Goal: Task Accomplishment & Management: Complete application form

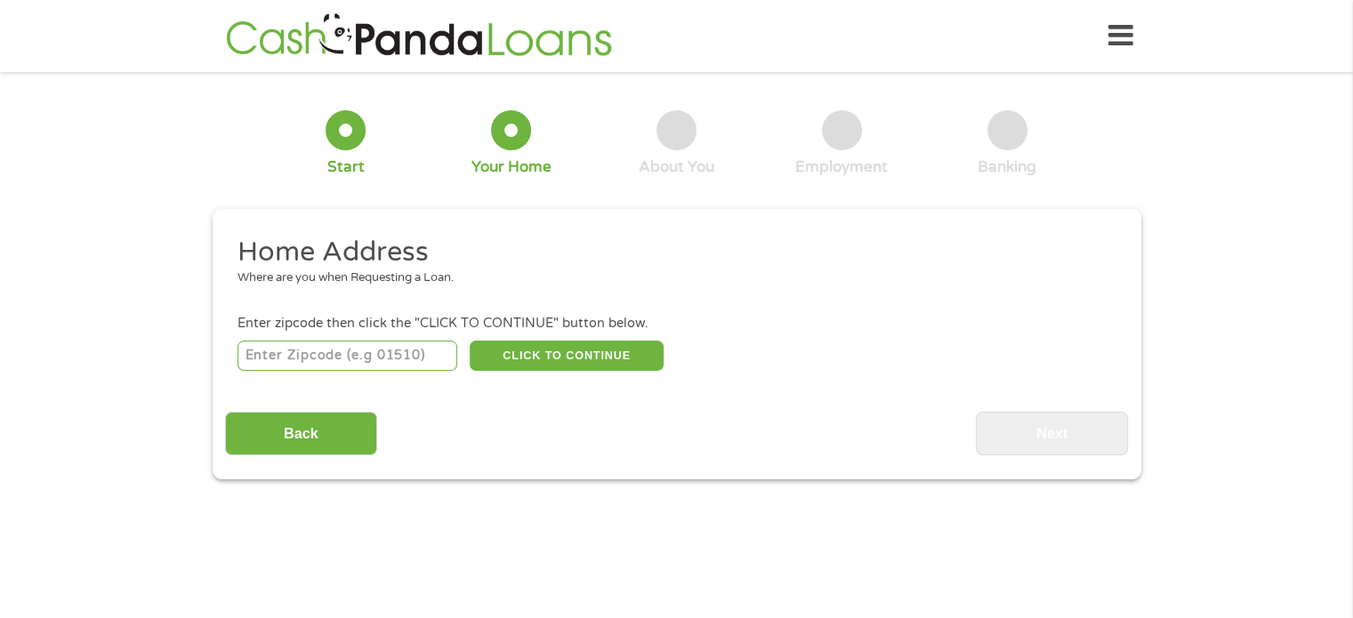
click at [409, 358] on input "number" at bounding box center [348, 356] width 220 height 30
type input "30605"
click at [565, 360] on button "CLICK TO CONTINUE" at bounding box center [567, 356] width 194 height 30
type input "30605"
type input "[GEOGRAPHIC_DATA]"
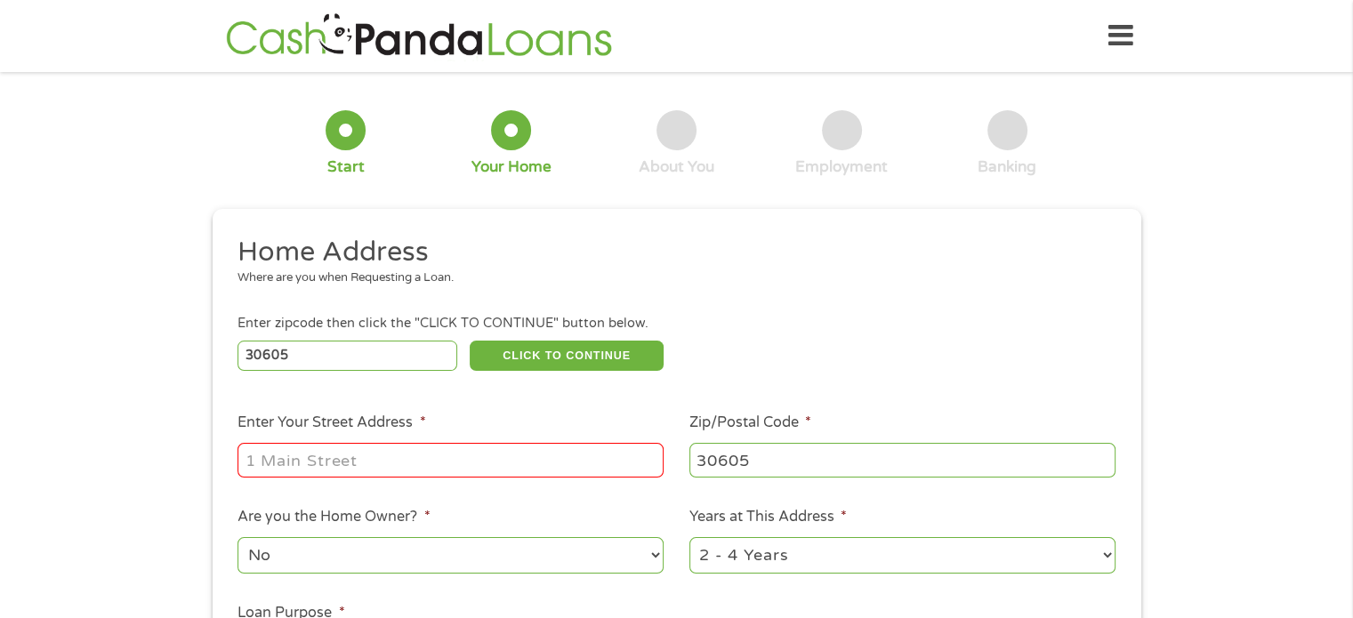
click at [516, 473] on input "Enter Your Street Address *" at bounding box center [451, 460] width 426 height 34
type input "[STREET_ADDRESS][PERSON_NAME]"
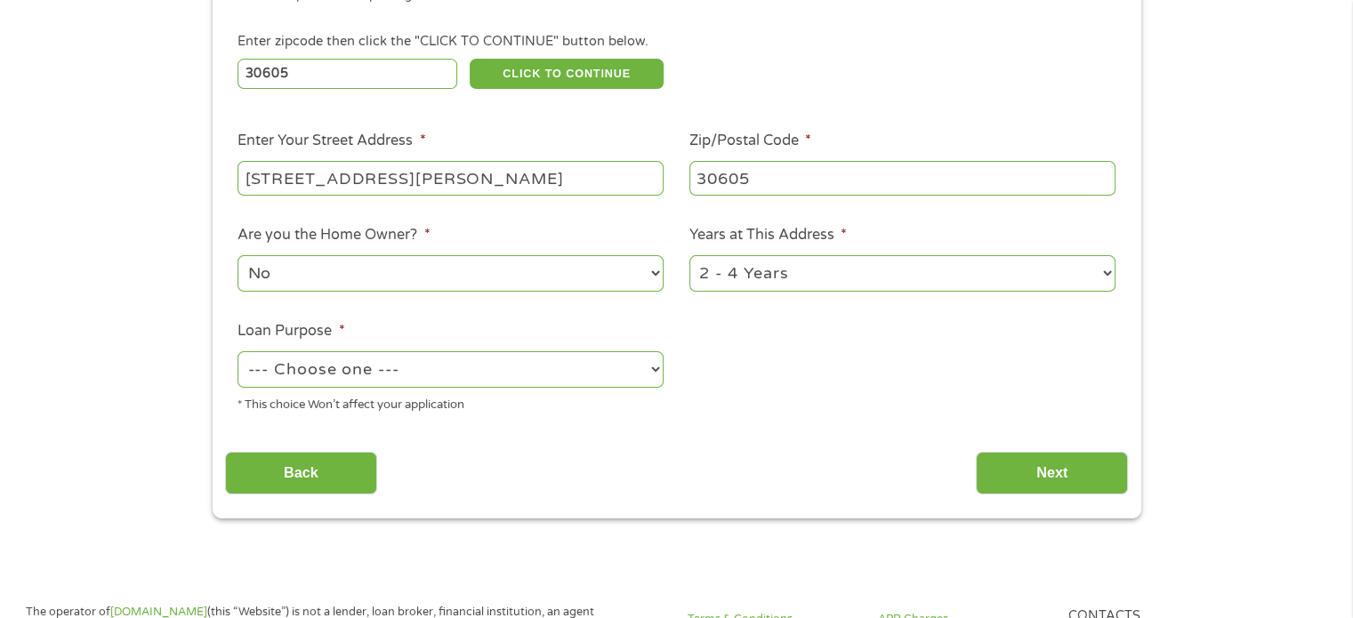
scroll to position [289, 0]
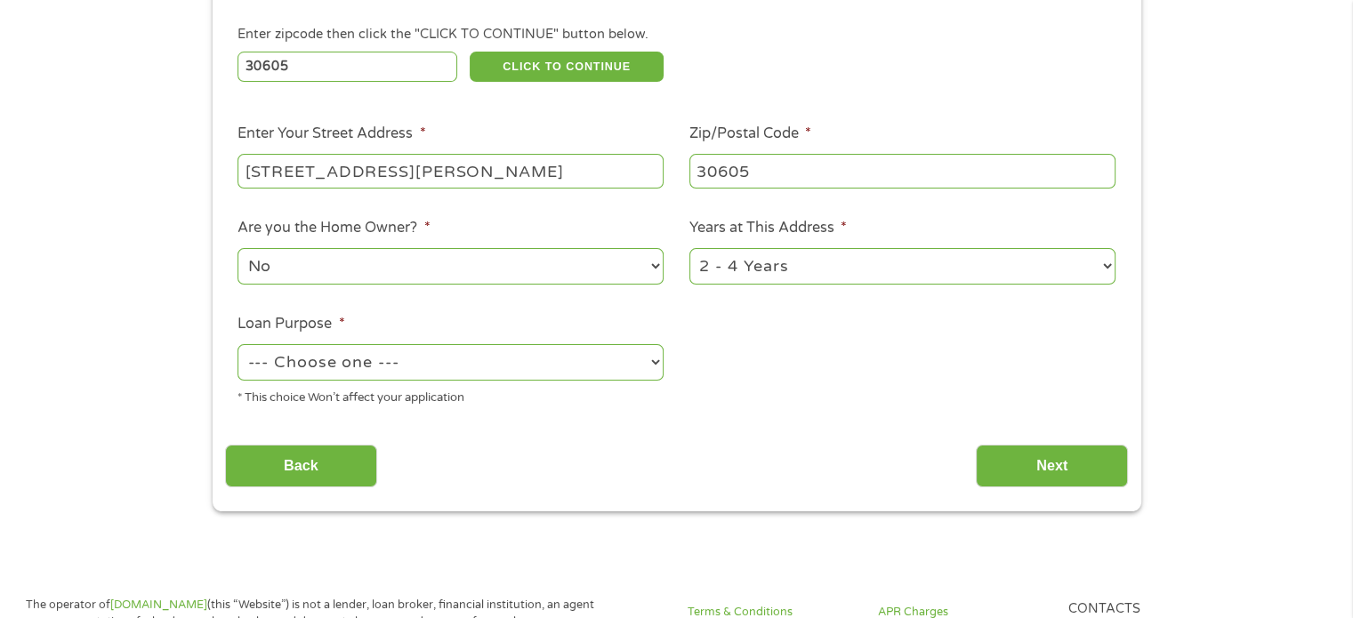
click at [1111, 259] on select "1 Year or less 1 - 2 Years 2 - 4 Years Over 4 Years" at bounding box center [903, 266] width 426 height 36
select select "12months"
click at [690, 250] on select "1 Year or less 1 - 2 Years 2 - 4 Years Over 4 Years" at bounding box center [903, 266] width 426 height 36
click at [503, 357] on select "--- Choose one --- Pay Bills Debt Consolidation Home Improvement Major Purchase…" at bounding box center [451, 362] width 426 height 36
select select "shorttermcash"
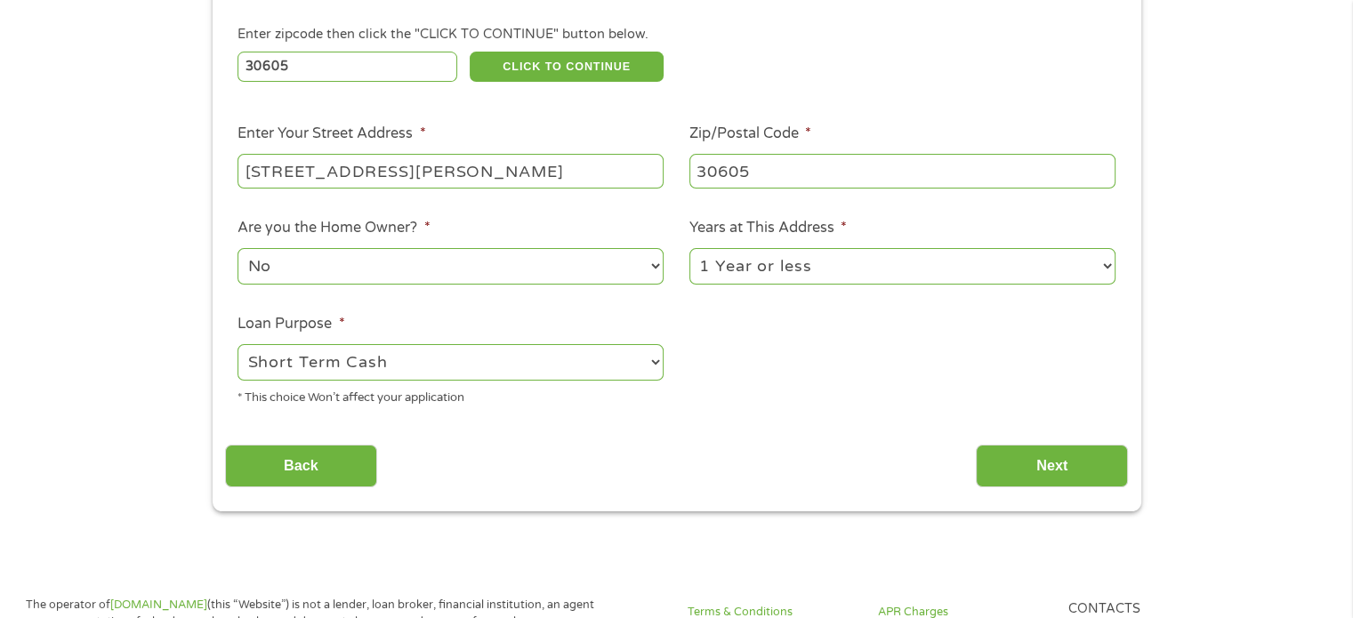
click at [238, 346] on select "--- Choose one --- Pay Bills Debt Consolidation Home Improvement Major Purchase…" at bounding box center [451, 362] width 426 height 36
click at [1059, 480] on input "Next" at bounding box center [1052, 467] width 152 height 44
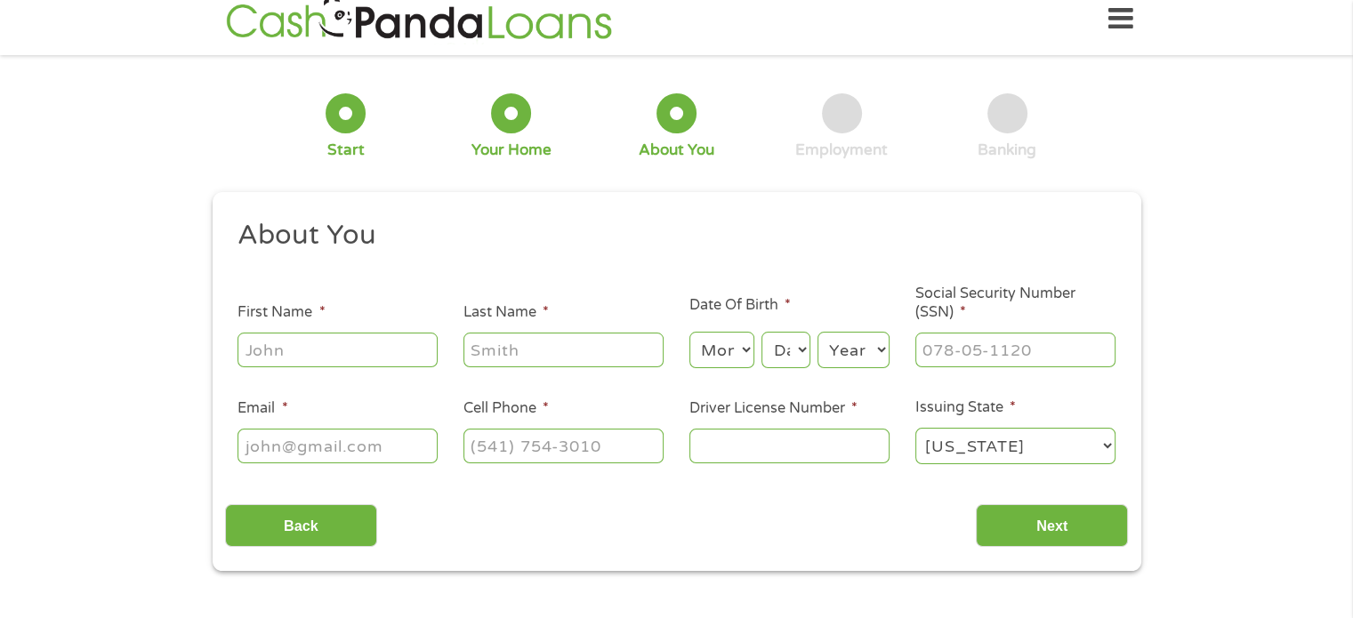
scroll to position [7, 7]
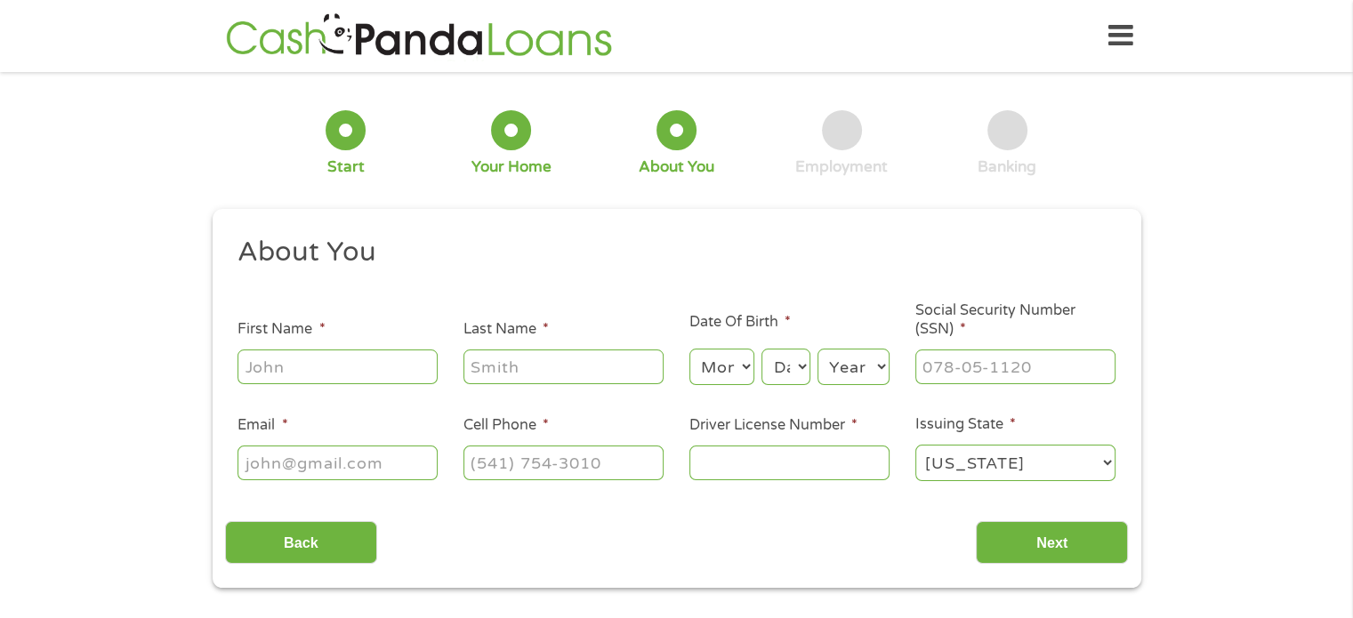
click at [355, 383] on input "First Name *" at bounding box center [338, 367] width 200 height 34
type input "[PERSON_NAME]"
type input "[EMAIL_ADDRESS][DOMAIN_NAME]"
type input "[PHONE_NUMBER]"
click at [495, 367] on input "Last Name *" at bounding box center [564, 367] width 200 height 34
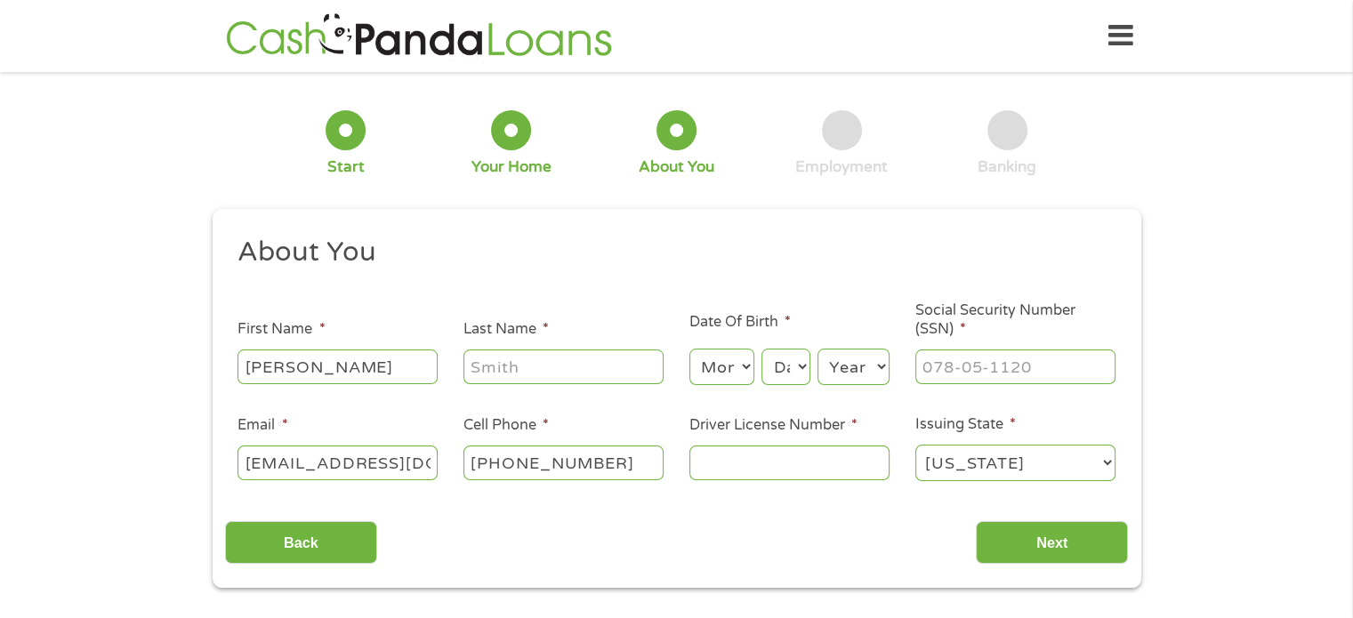
type input "[PERSON_NAME]"
type input "[PHONE_NUMBER]"
click at [723, 456] on input "Driver License Number *" at bounding box center [790, 463] width 200 height 34
type input "___-__-____"
click at [1013, 351] on input "___-__-____" at bounding box center [1016, 367] width 200 height 34
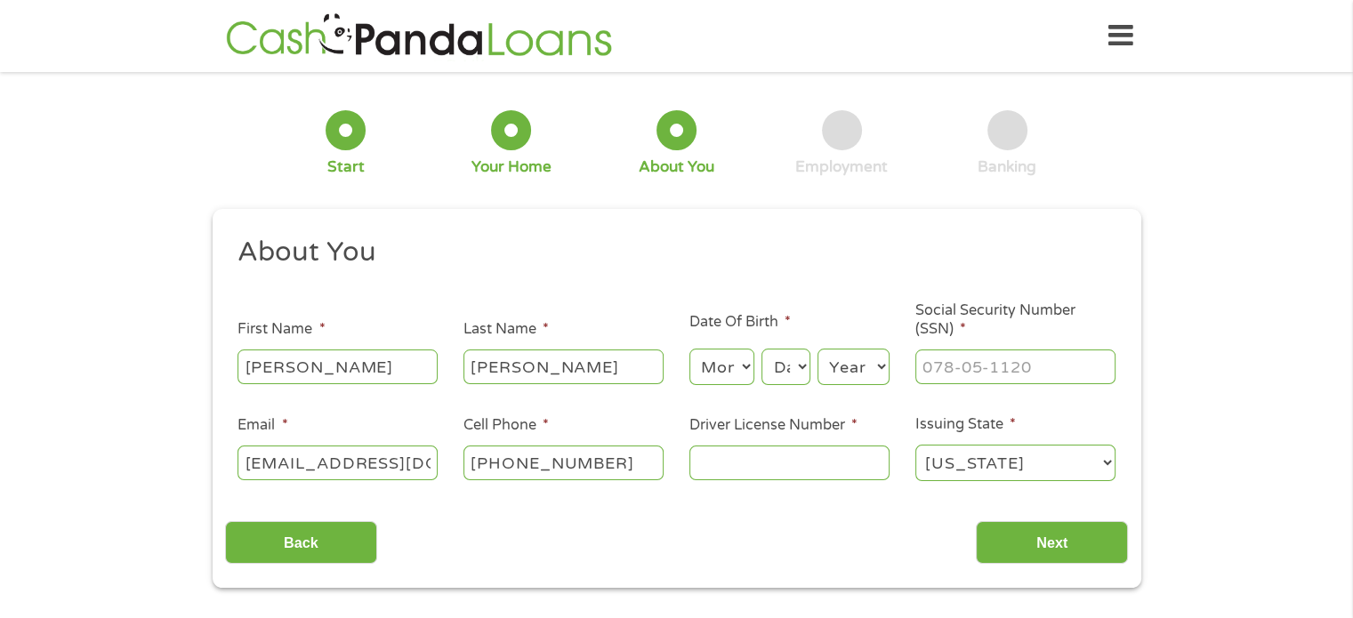
click at [746, 441] on li "Driver License Number *" at bounding box center [789, 449] width 226 height 69
click at [740, 459] on input "Driver License Number *" at bounding box center [790, 463] width 200 height 34
type input "072096670"
click at [1037, 363] on input "___-__-____" at bounding box center [1016, 367] width 200 height 34
type input "627-17-4134"
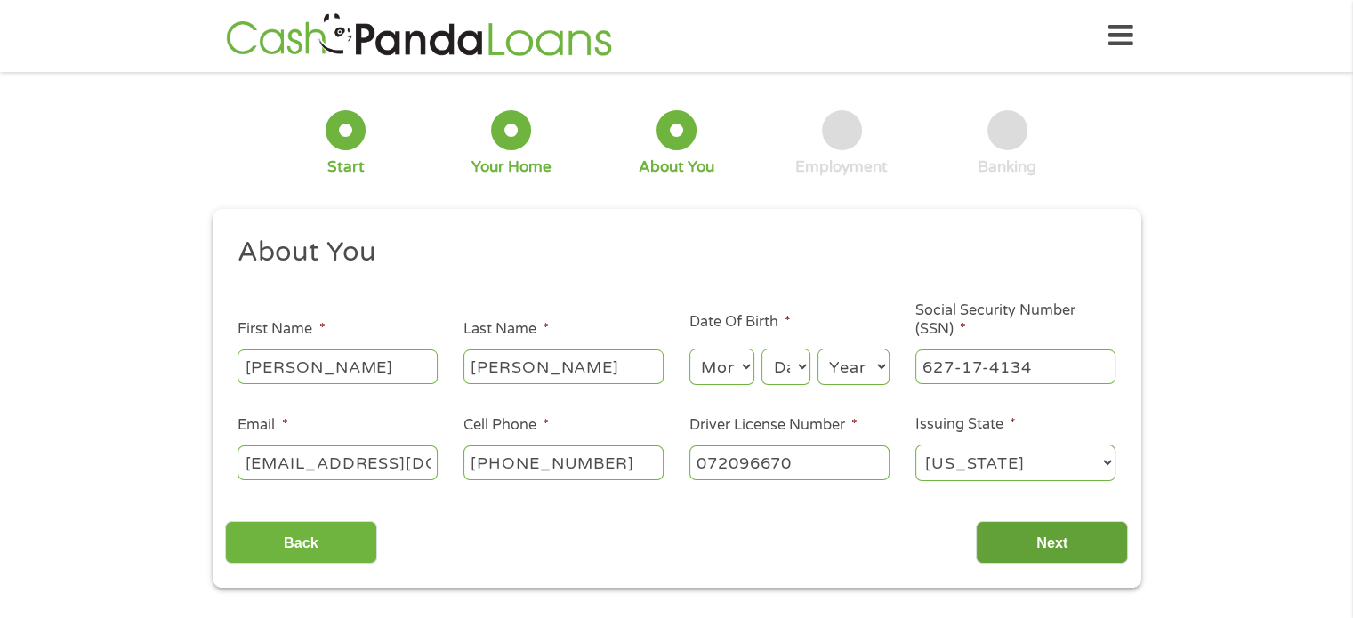
click at [1078, 561] on input "Next" at bounding box center [1052, 543] width 152 height 44
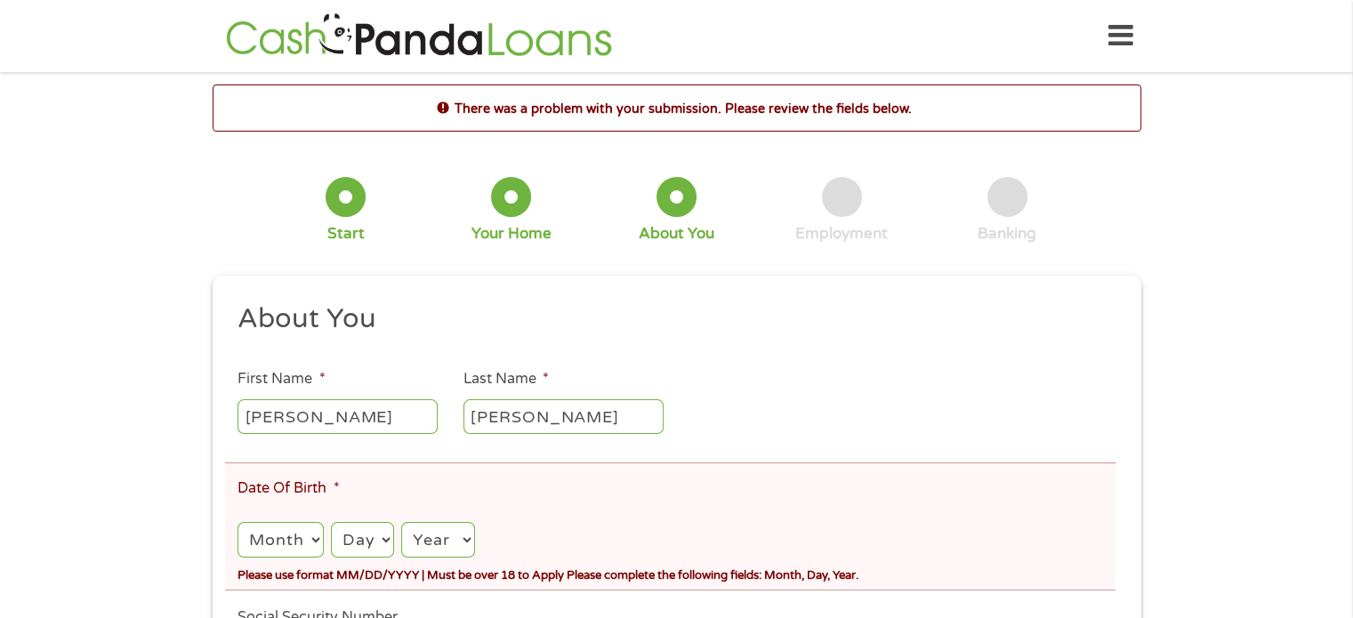
click at [281, 536] on select "Month 1 2 3 4 5 6 7 8 9 10 11 12" at bounding box center [280, 540] width 85 height 36
select select "4"
click at [238, 523] on select "Month 1 2 3 4 5 6 7 8 9 10 11 12" at bounding box center [280, 540] width 85 height 36
click at [347, 561] on div "Day Day 1 2 3 4 5 6 7 8 9 10 11 12 13 14 15 16 17 18 19 20 21 22 23 24 25 26 27…" at bounding box center [362, 540] width 63 height 43
click at [363, 545] on select "Day 1 2 3 4 5 6 7 8 9 10 11 12 13 14 15 16 17 18 19 20 21 22 23 24 25 26 27 28 …" at bounding box center [362, 540] width 63 height 36
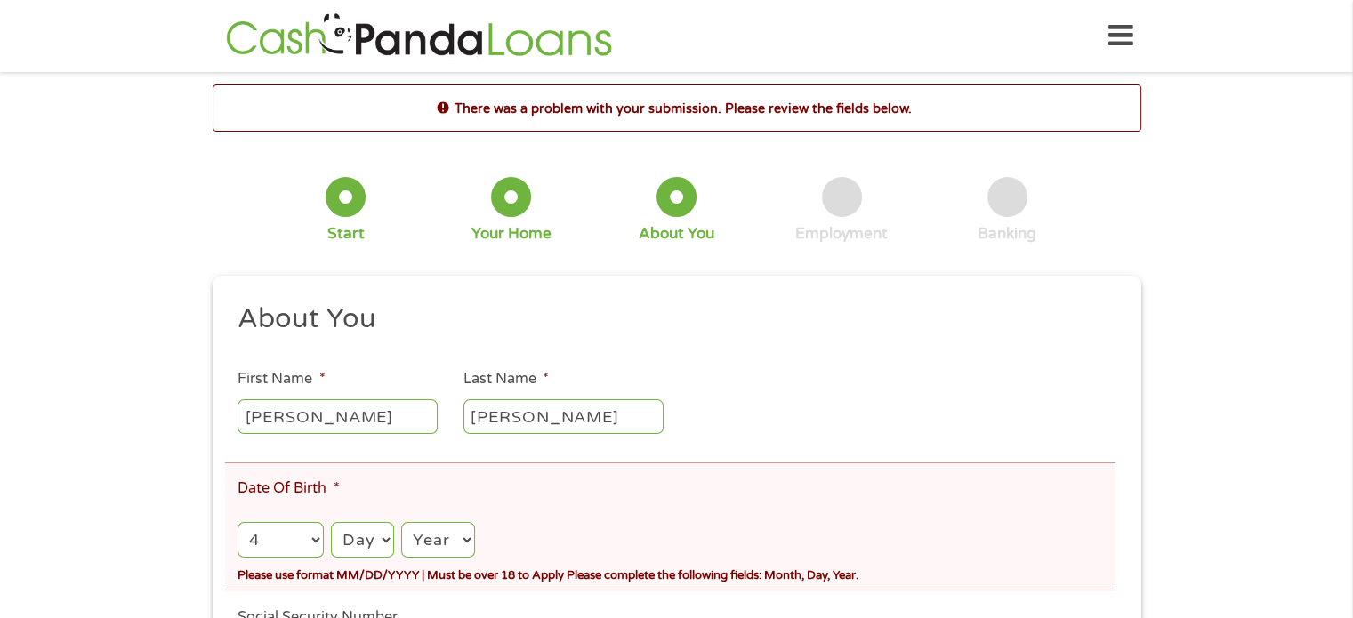
select select "6"
click at [331, 523] on select "Day 1 2 3 4 5 6 7 8 9 10 11 12 13 14 15 16 17 18 19 20 21 22 23 24 25 26 27 28 …" at bounding box center [362, 540] width 63 height 36
click at [428, 522] on div "Year Year [DATE] 2006 2005 2004 2003 2002 2001 2000 1999 1998 1997 1996 1995 19…" at bounding box center [437, 540] width 73 height 43
click at [430, 533] on select "Year [DATE] 2006 2005 2004 2003 2002 2001 2000 1999 1998 1997 1996 1995 1994 19…" at bounding box center [437, 540] width 73 height 36
select select "1990"
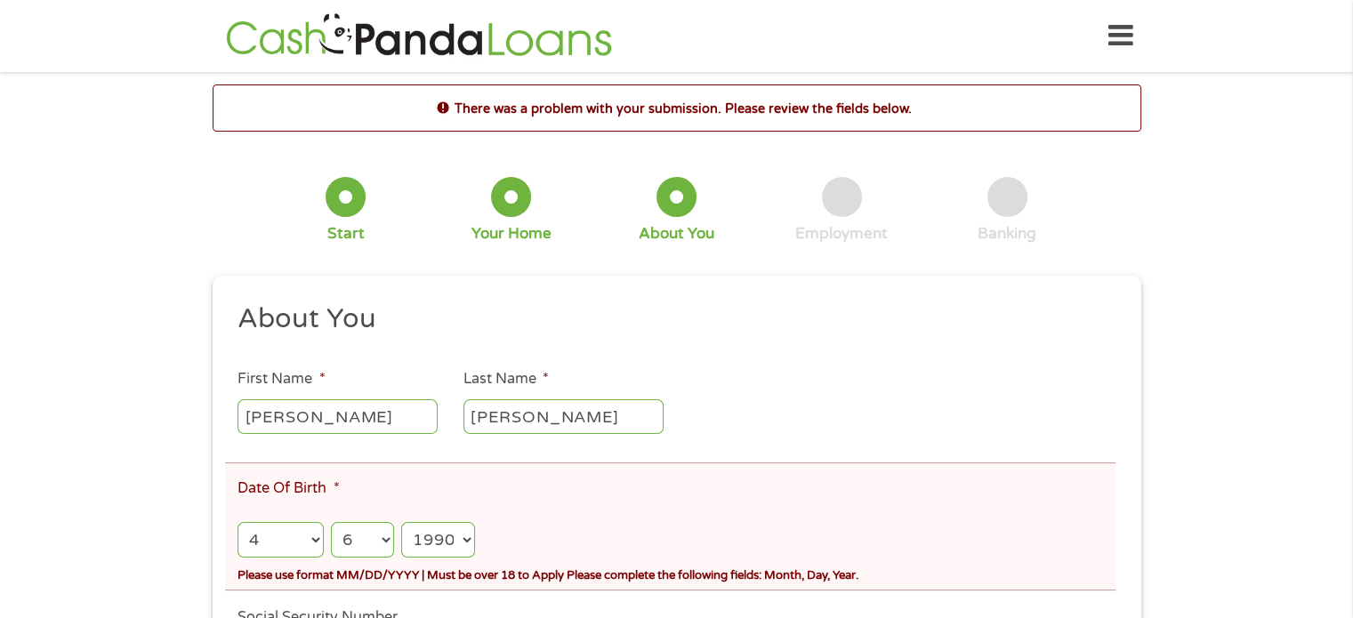
click at [403, 523] on select "Year [DATE] 2006 2005 2004 2003 2002 2001 2000 1999 1998 1997 1996 1995 1994 19…" at bounding box center [437, 540] width 73 height 36
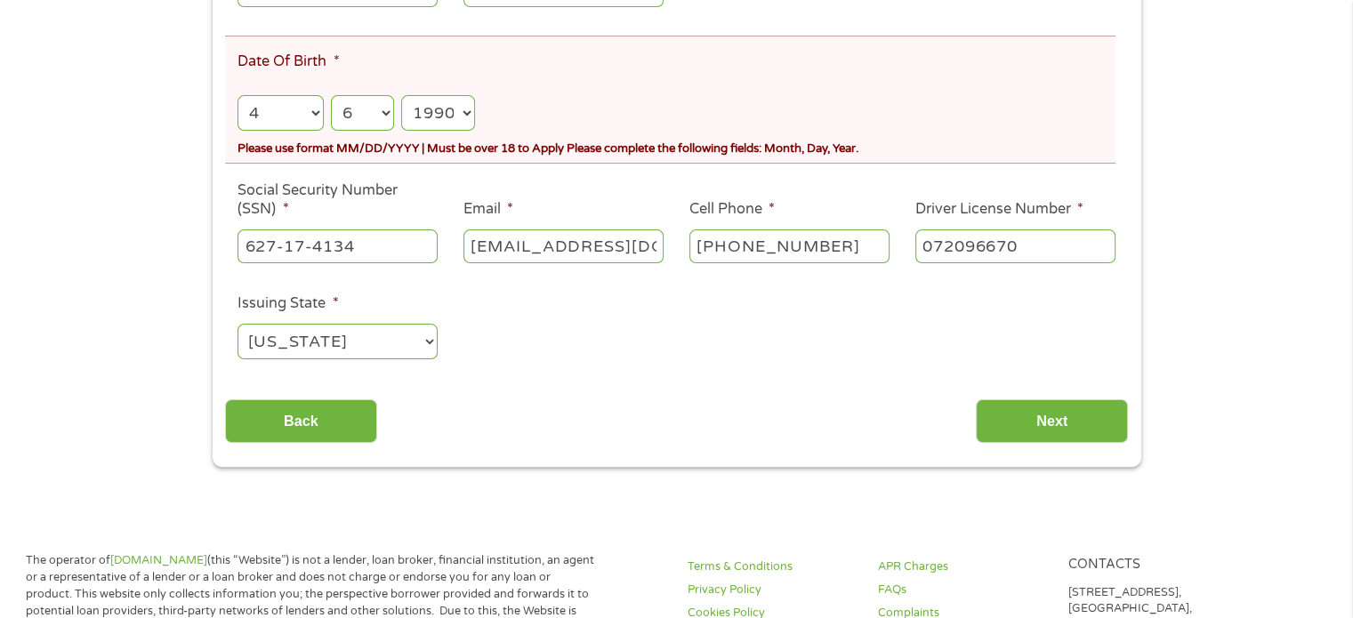
scroll to position [429, 0]
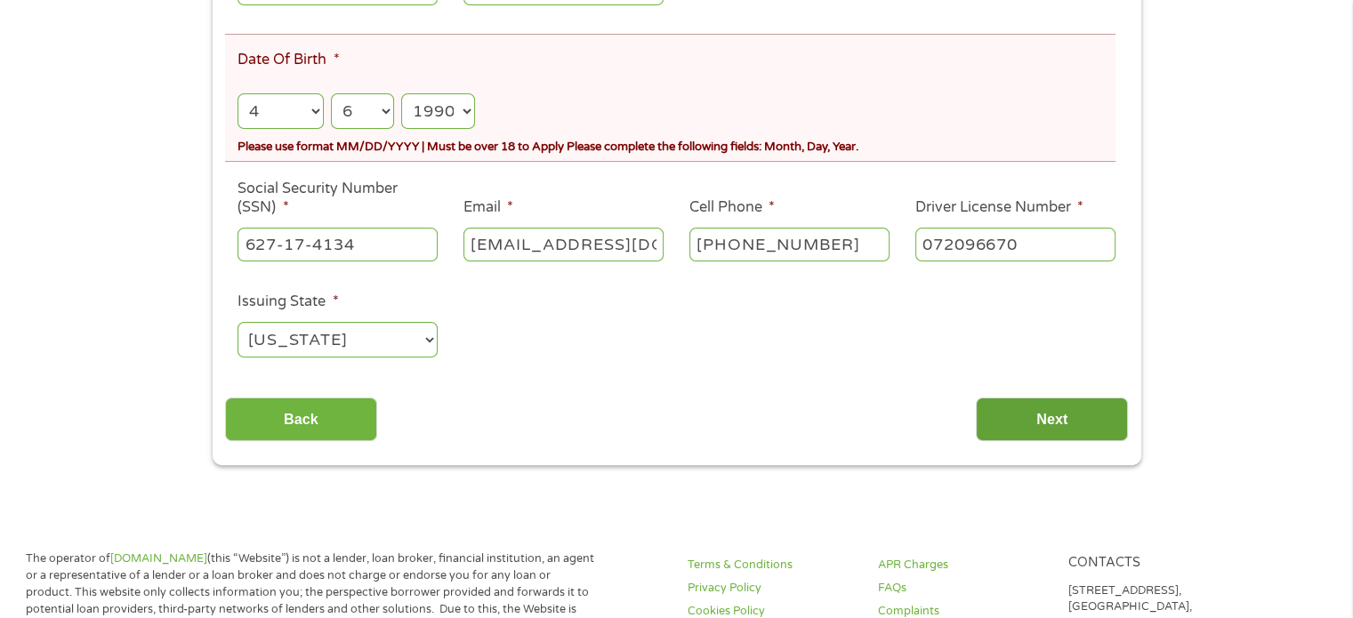
click at [1078, 408] on input "Next" at bounding box center [1052, 420] width 152 height 44
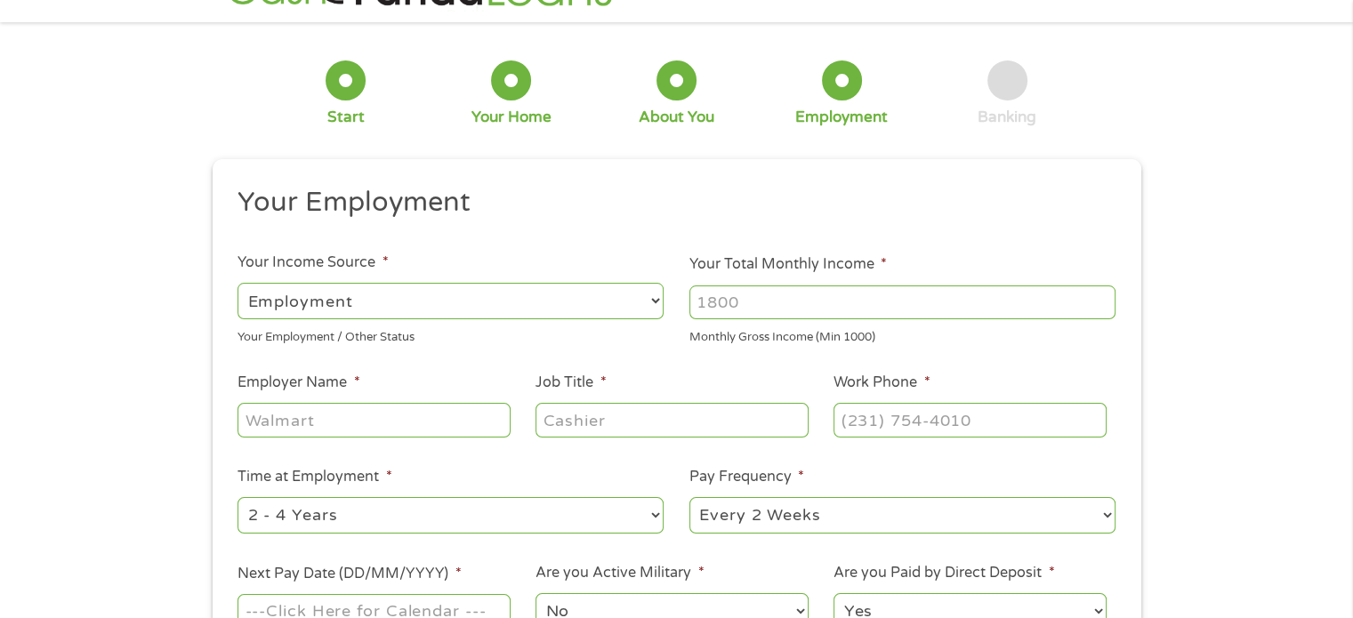
scroll to position [0, 0]
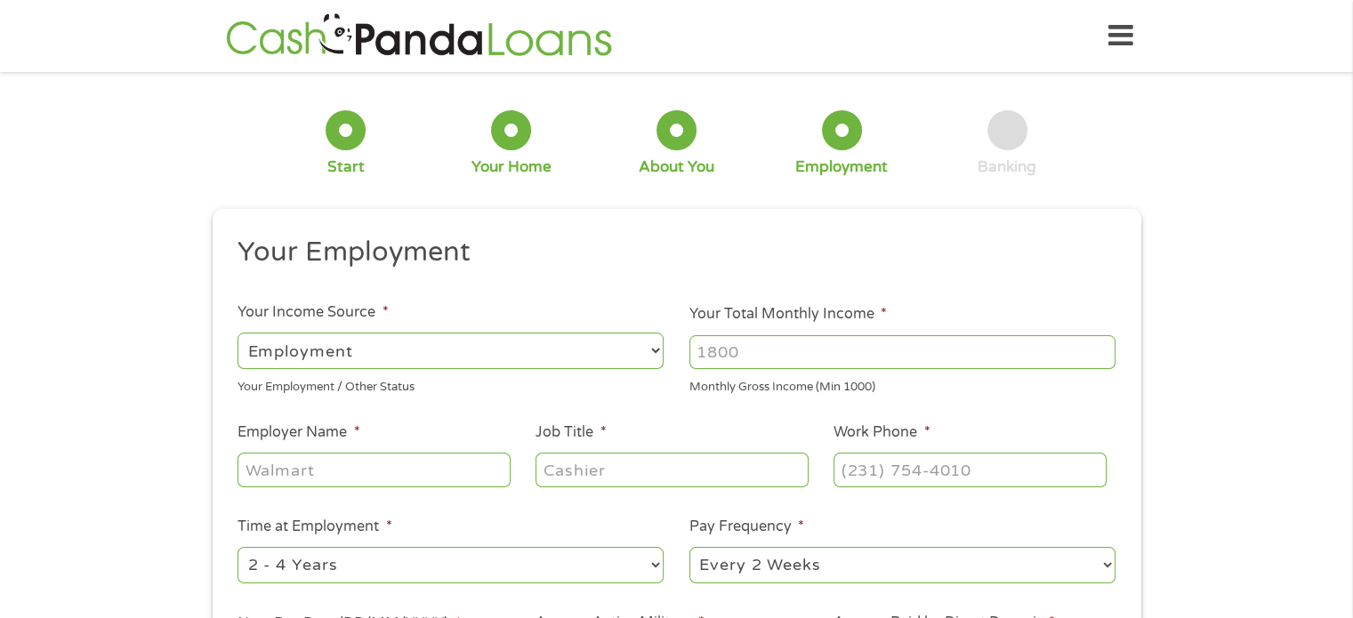
click at [634, 358] on select "--- Choose one --- Employment [DEMOGRAPHIC_DATA] Benefits" at bounding box center [451, 351] width 426 height 36
click at [238, 333] on select "--- Choose one --- Employment [DEMOGRAPHIC_DATA] Benefits" at bounding box center [451, 351] width 426 height 36
click at [723, 359] on input "Your Total Monthly Income *" at bounding box center [903, 352] width 426 height 34
type input "1500"
click at [381, 464] on input "Employer Name *" at bounding box center [374, 470] width 272 height 34
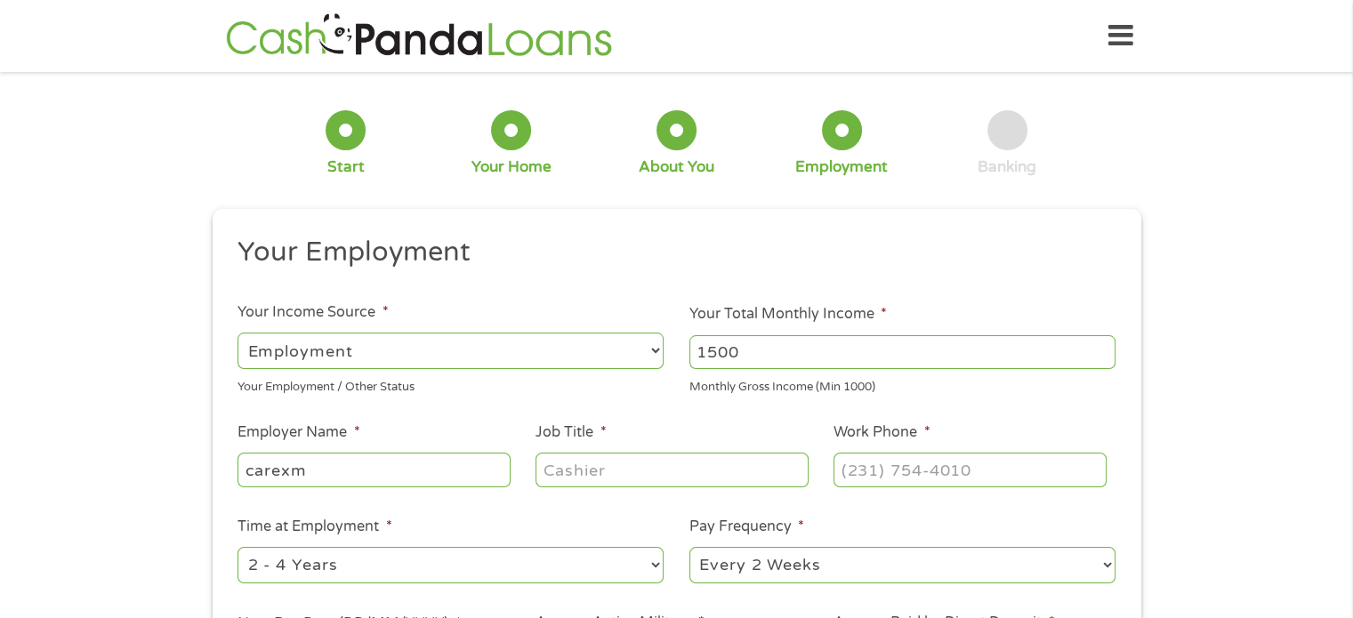
type input "carexm"
type input "PCA"
type input "(___) ___-____"
type input "(866) ___-____"
type input "(86_) ___-____"
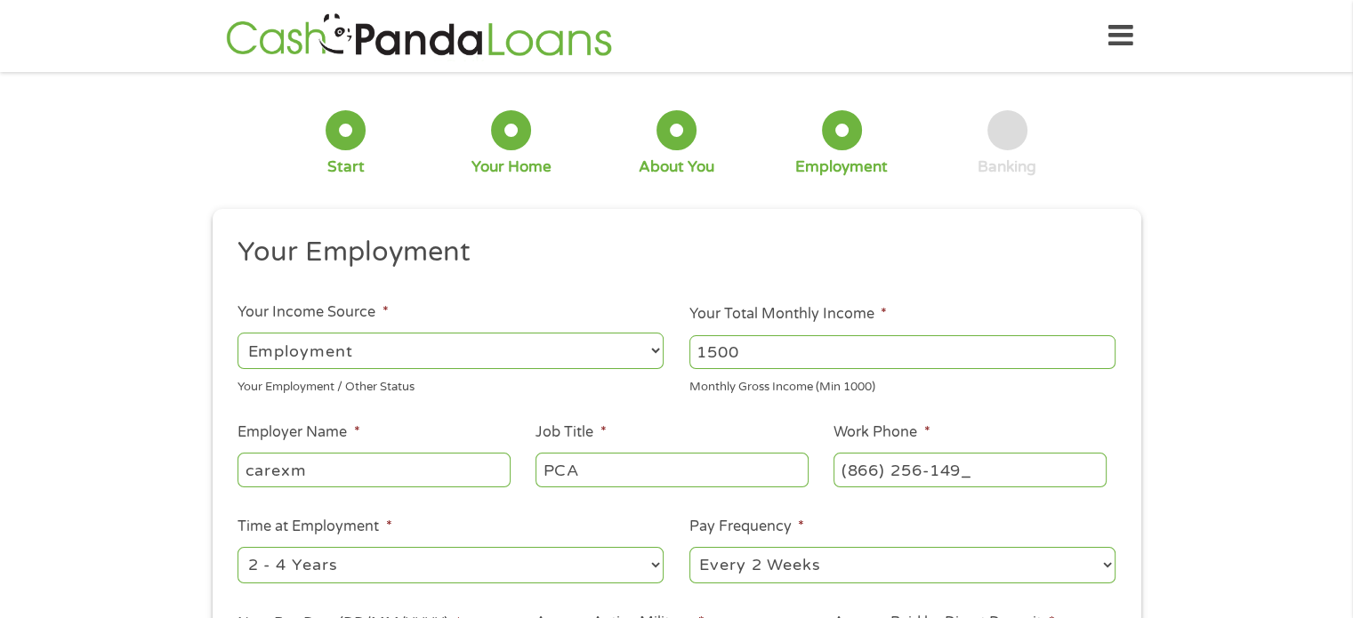
type input "[PHONE_NUMBER]"
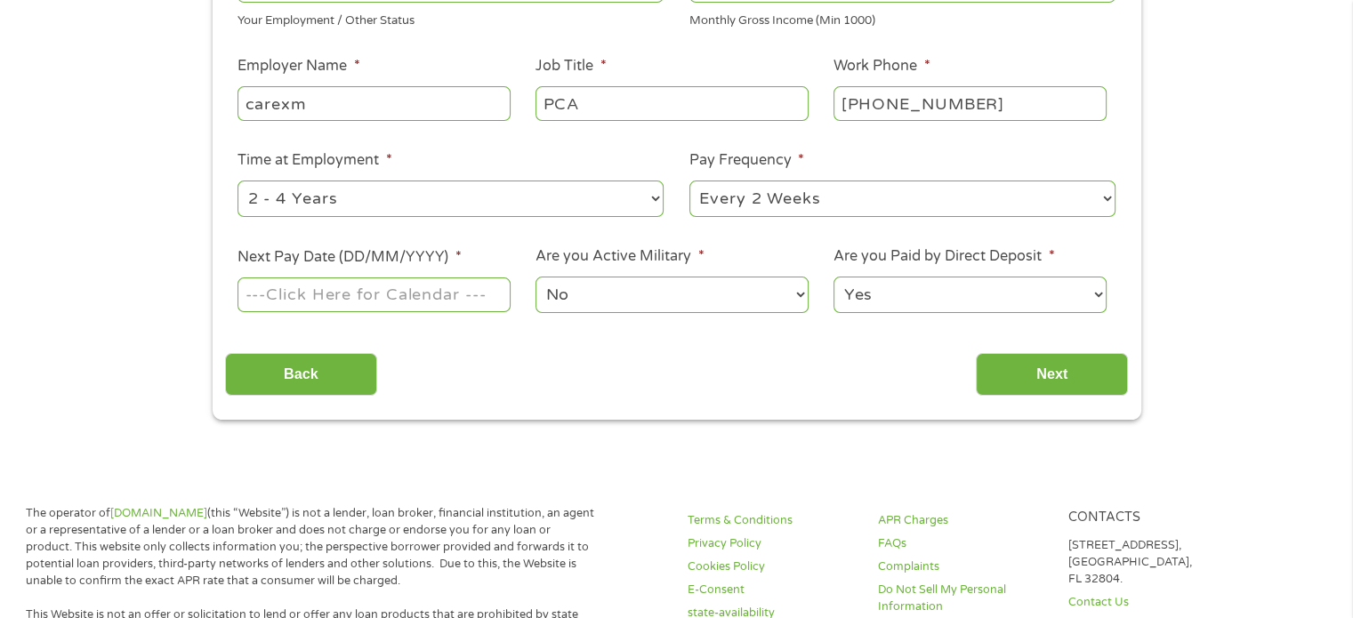
scroll to position [369, 0]
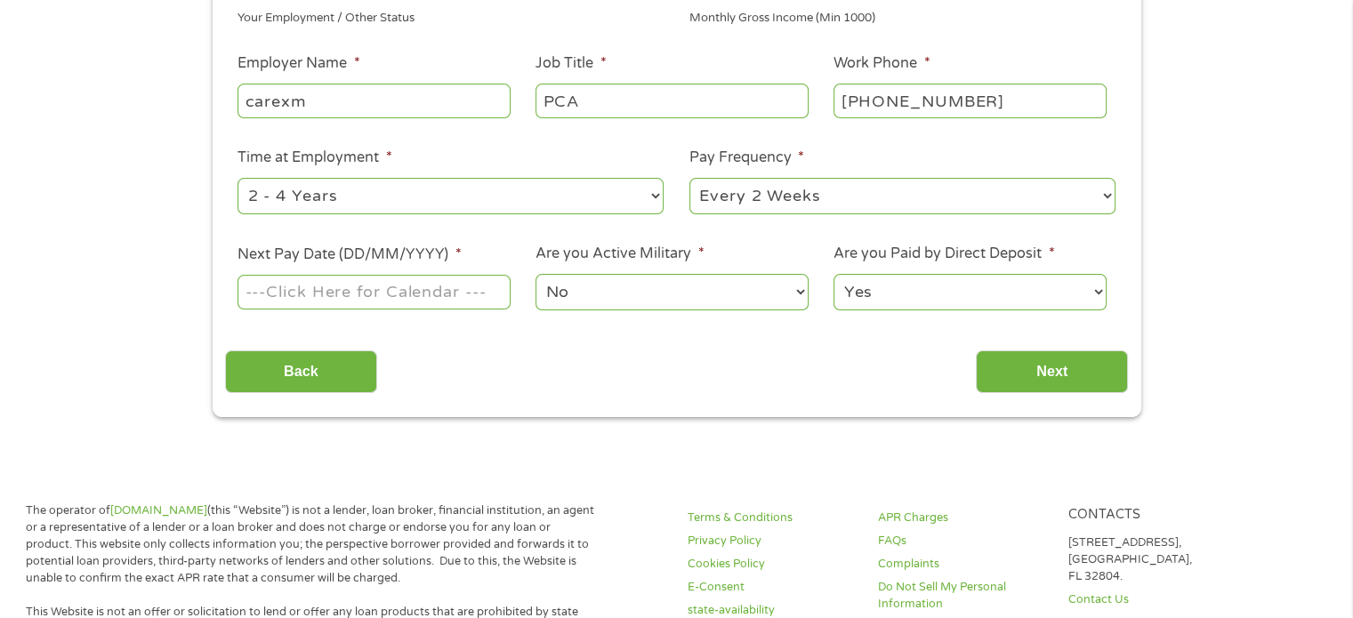
click at [299, 290] on input "Next Pay Date (DD/MM/YYYY) *" at bounding box center [374, 292] width 272 height 34
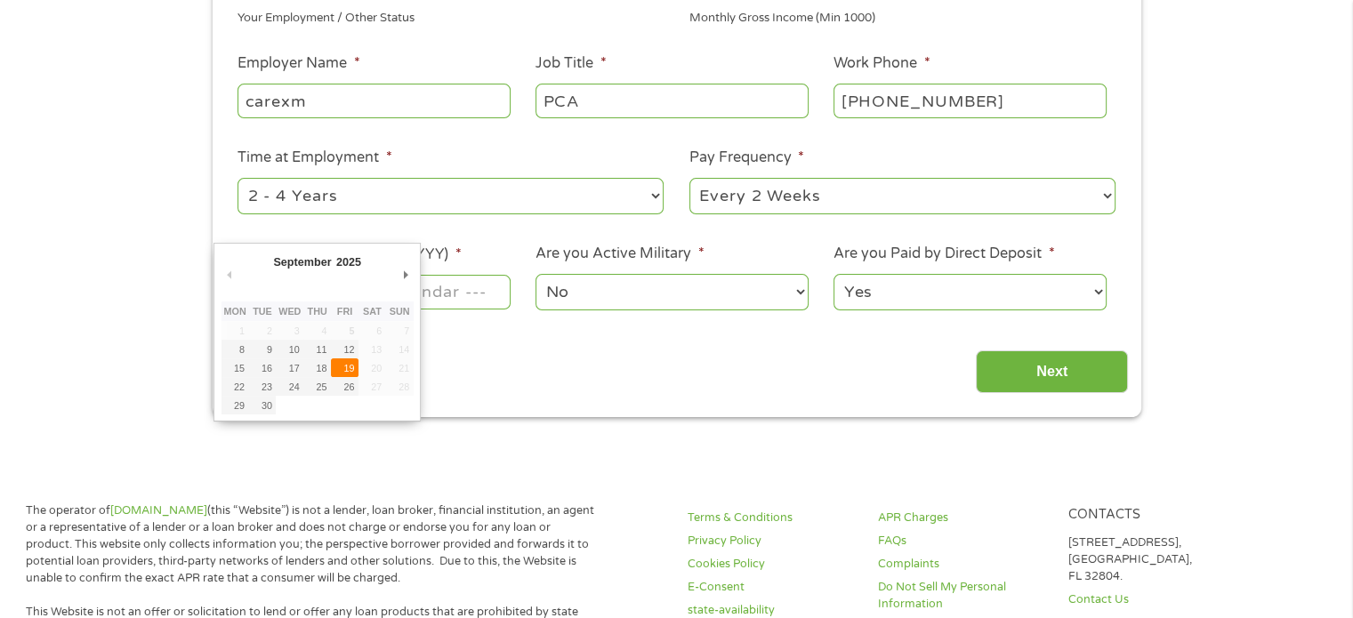
type input "[DATE]"
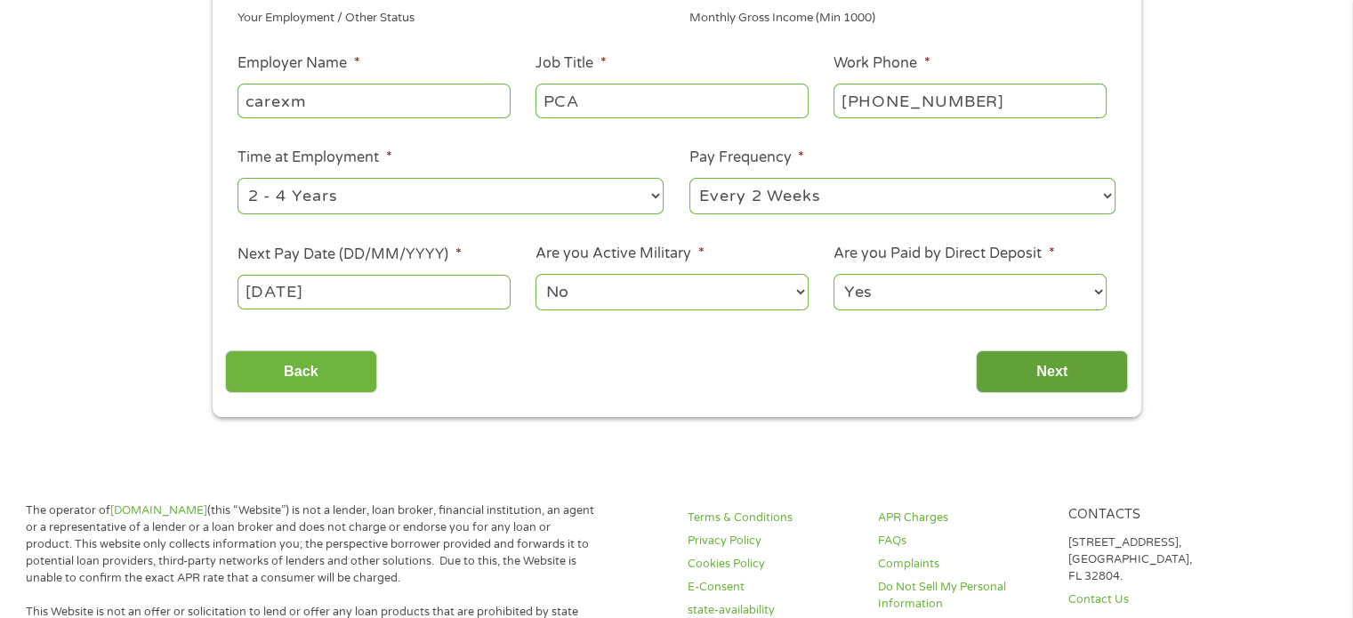
click at [1046, 359] on input "Next" at bounding box center [1052, 373] width 152 height 44
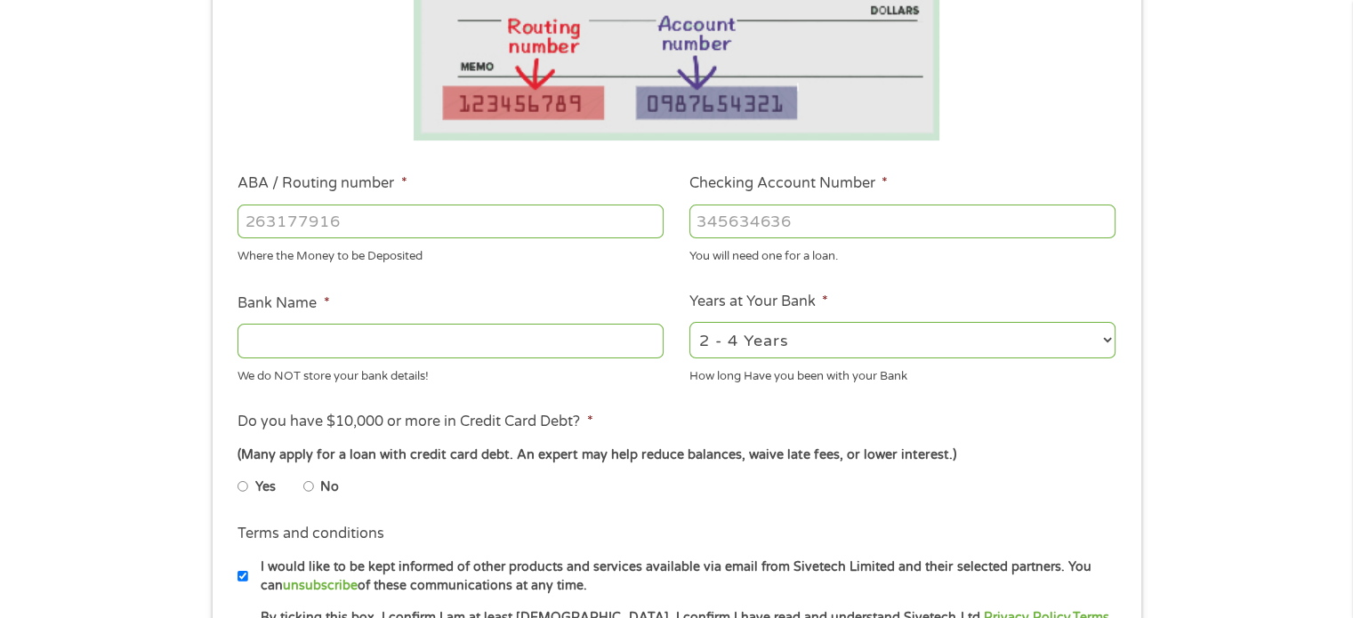
scroll to position [408, 0]
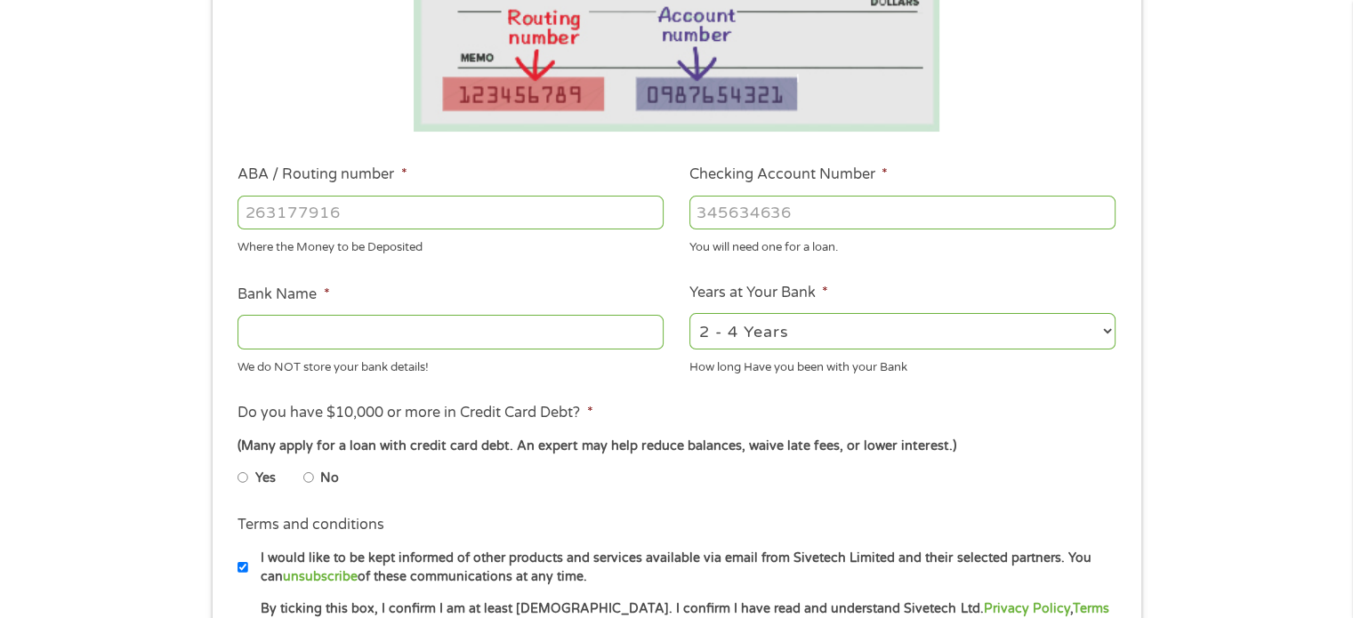
click at [487, 215] on input "ABA / Routing number *" at bounding box center [451, 213] width 426 height 34
click at [399, 338] on input "Bank Name *" at bounding box center [451, 332] width 426 height 34
click at [471, 206] on input "ABA / Routing number *" at bounding box center [451, 213] width 426 height 34
type input "111000025"
type input "BANK OF AMERICA NA"
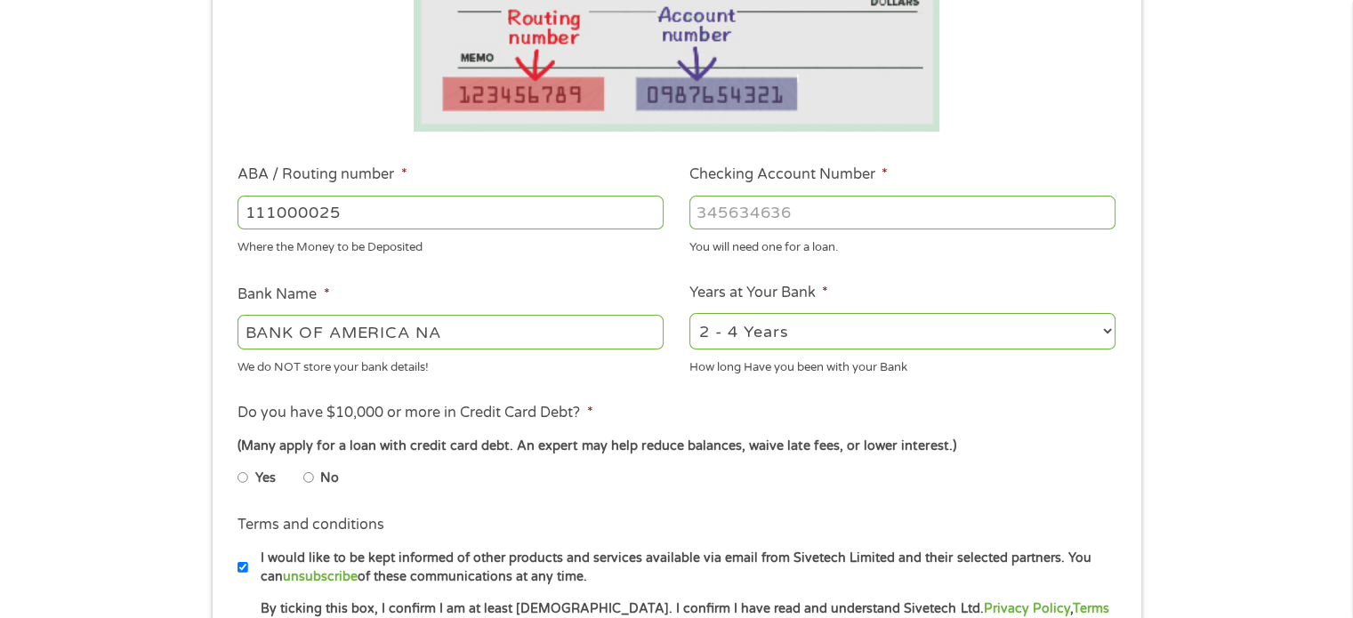
type input "111000025"
click at [709, 216] on input "Checking Account Number *" at bounding box center [903, 213] width 426 height 34
type input "0"
type input "488111422720"
click at [1321, 362] on div "1 Start 2 Your Home 3 About You 4 Employment 5 Banking 6 This field is hidden w…" at bounding box center [676, 241] width 1353 height 1128
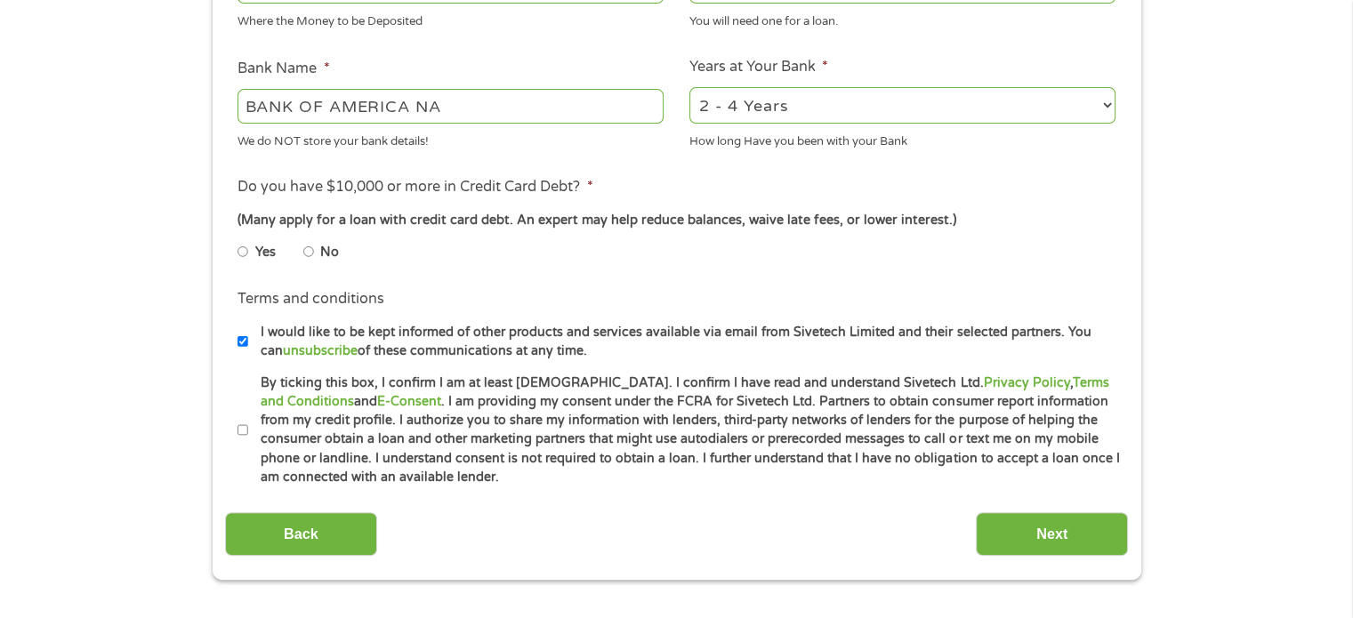
scroll to position [680, 0]
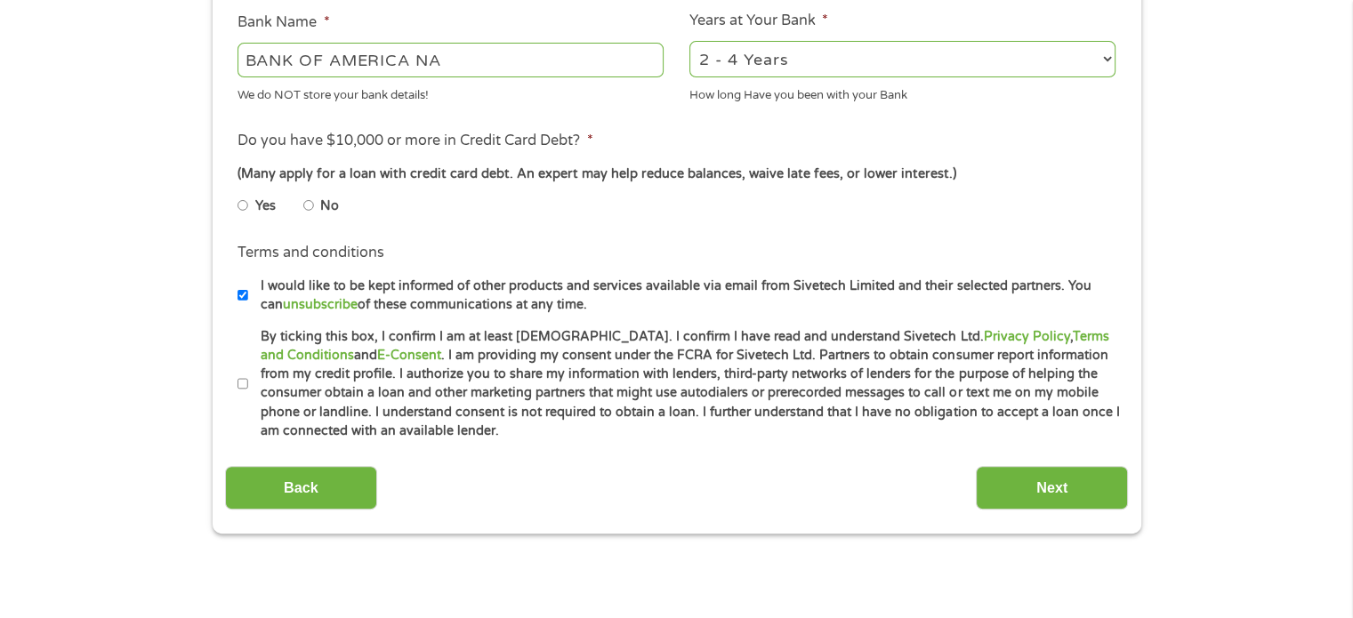
click at [324, 209] on label "No" at bounding box center [329, 207] width 19 height 20
click at [314, 209] on input "No" at bounding box center [308, 205] width 11 height 28
radio input "true"
click at [243, 377] on input "By ticking this box, I confirm I am at least [DEMOGRAPHIC_DATA]. I confirm I ha…" at bounding box center [243, 384] width 11 height 28
checkbox input "true"
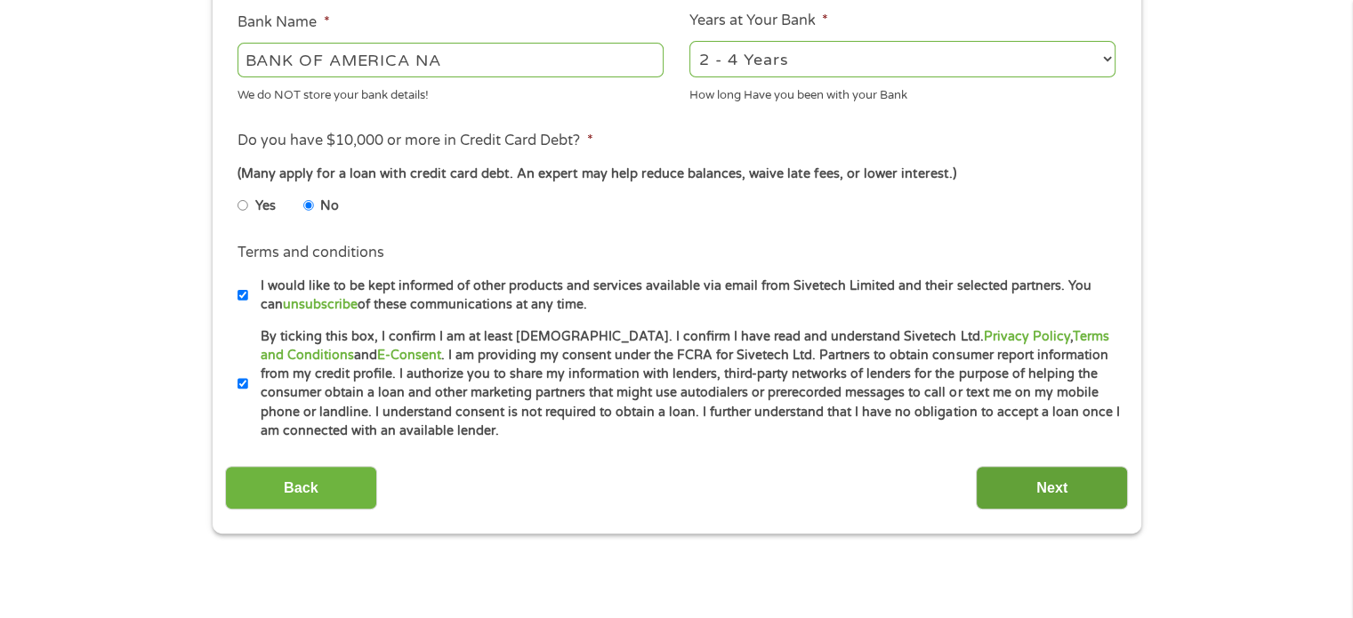
click at [1002, 483] on input "Next" at bounding box center [1052, 488] width 152 height 44
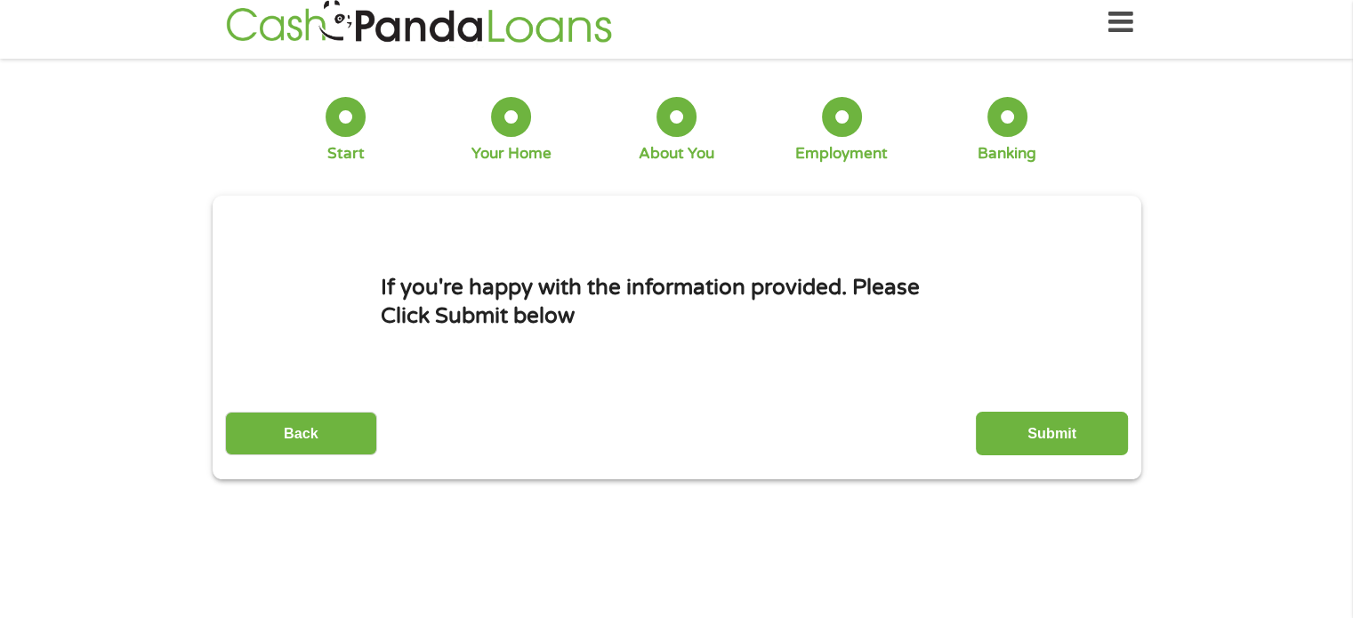
scroll to position [0, 0]
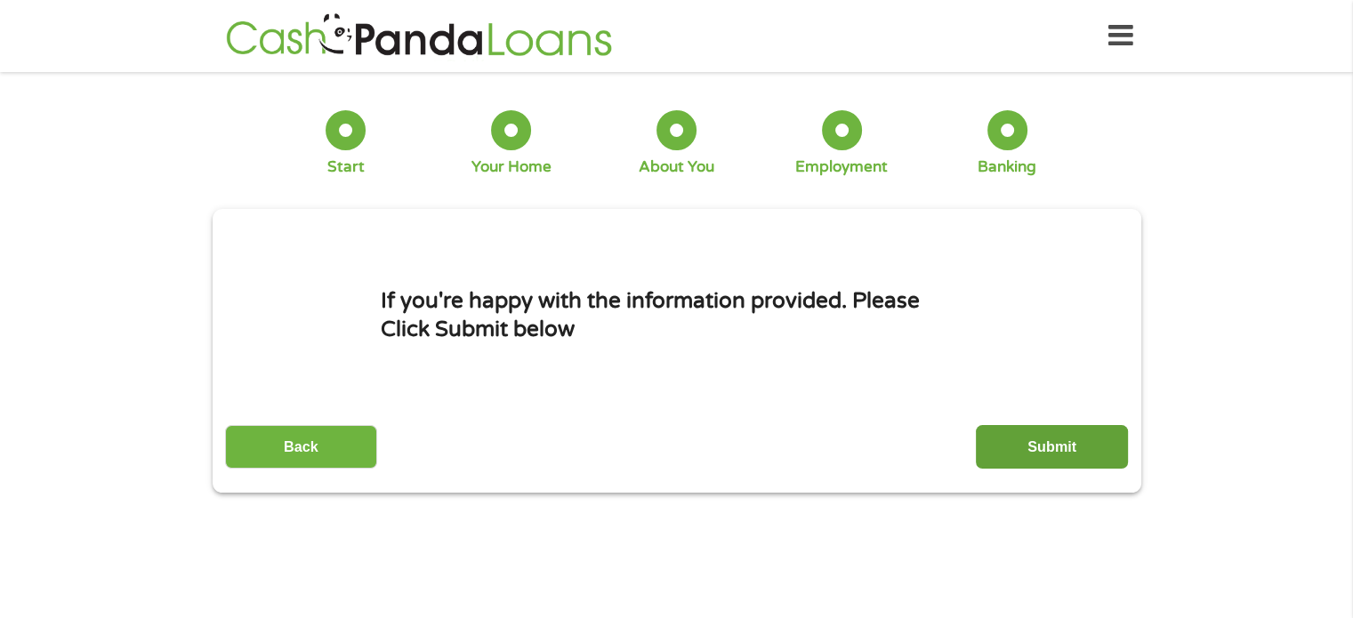
click at [1036, 447] on input "Submit" at bounding box center [1052, 447] width 152 height 44
